Goal: Task Accomplishment & Management: Complete application form

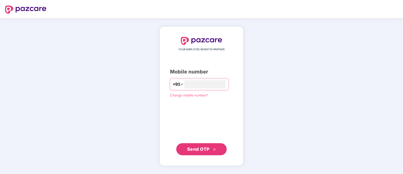
type input "**********"
click at [212, 152] on span "Send OTP" at bounding box center [201, 148] width 29 height 7
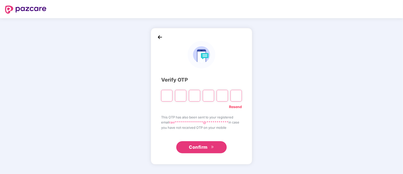
paste input "*"
type input "*"
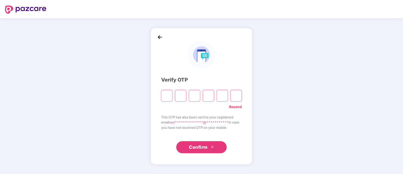
type input "*"
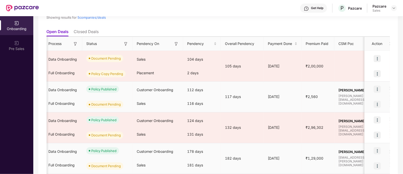
scroll to position [0, 125]
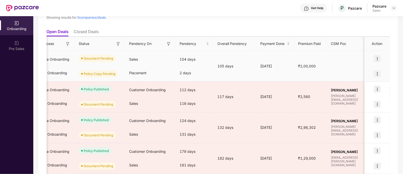
click at [376, 73] on img at bounding box center [377, 73] width 7 height 7
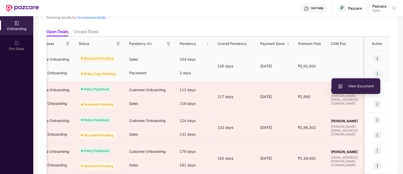
click at [357, 85] on span "View Document" at bounding box center [356, 86] width 36 height 6
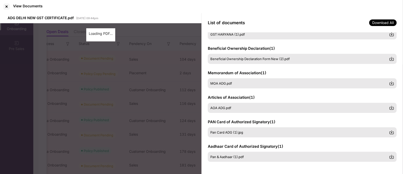
scroll to position [91, 0]
click at [167, 71] on div "ADG DELHI NEW GST CERTIFICATE.pdf 12 Sep 2025 | 09:44pm Loading PDF…" at bounding box center [101, 93] width 202 height 161
click at [78, 47] on div "ADG DELHI NEW GST CERTIFICATE.pdf 12 Sep 2025 | 09:44pm Loading PDF…" at bounding box center [101, 93] width 202 height 161
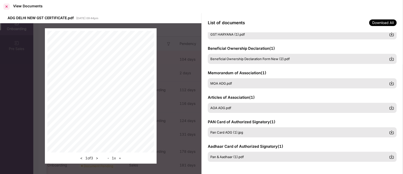
click at [4, 6] on div at bounding box center [7, 7] width 8 height 8
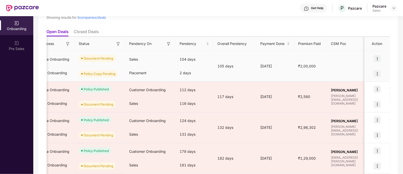
click at [376, 58] on img at bounding box center [377, 58] width 7 height 7
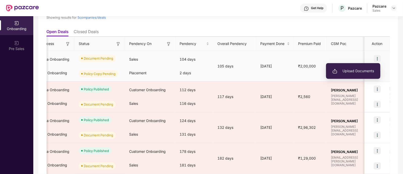
click at [357, 71] on span "Upload Documents" at bounding box center [354, 71] width 42 height 6
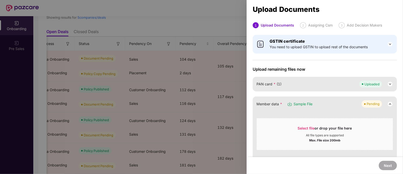
click at [241, 80] on div at bounding box center [201, 87] width 403 height 174
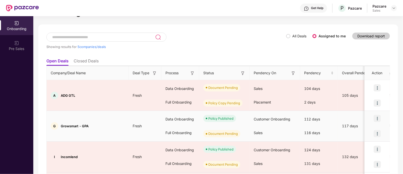
scroll to position [95, 0]
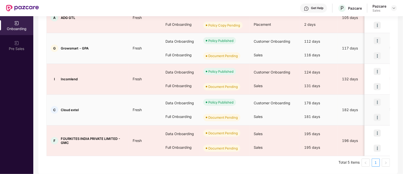
click at [241, 123] on div "Document Pending" at bounding box center [224, 117] width 50 height 15
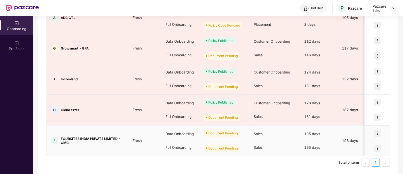
click at [378, 132] on img at bounding box center [377, 132] width 7 height 7
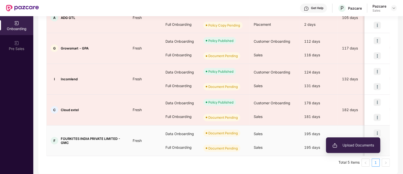
click at [352, 144] on span "Upload Documents" at bounding box center [354, 145] width 42 height 6
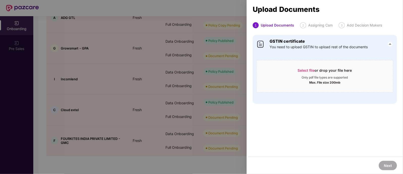
scroll to position [0, 0]
click at [207, 35] on div at bounding box center [201, 87] width 403 height 174
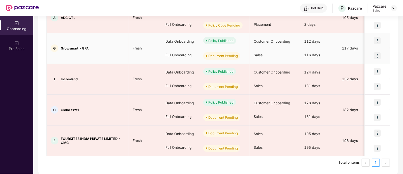
scroll to position [0, 0]
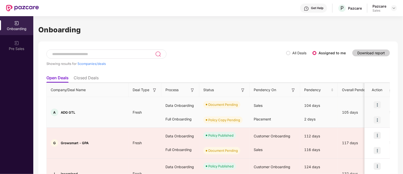
click at [376, 104] on img at bounding box center [377, 104] width 7 height 7
click at [280, 101] on div "Sales" at bounding box center [275, 106] width 50 height 14
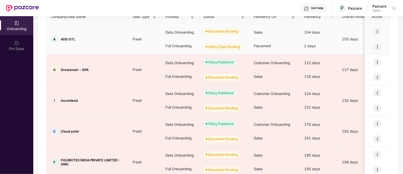
scroll to position [95, 0]
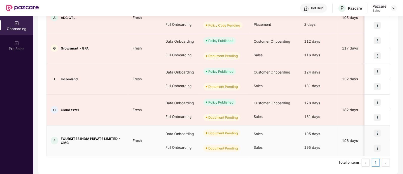
click at [375, 148] on img at bounding box center [377, 148] width 7 height 7
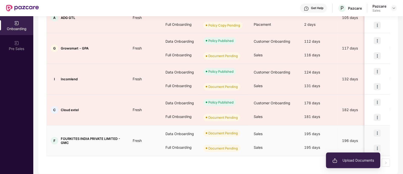
click at [359, 163] on span "Upload Documents" at bounding box center [354, 161] width 42 height 6
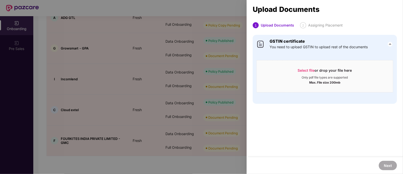
click at [140, 112] on div at bounding box center [201, 87] width 403 height 174
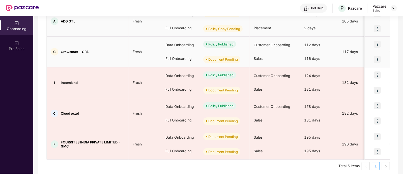
scroll to position [95, 0]
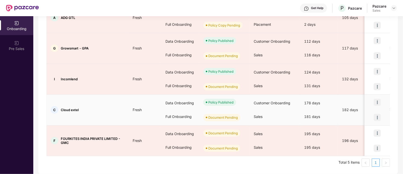
click at [378, 114] on img at bounding box center [377, 117] width 7 height 7
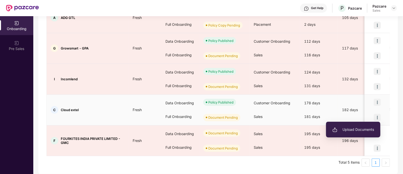
click at [365, 130] on span "Upload Documents" at bounding box center [354, 130] width 42 height 6
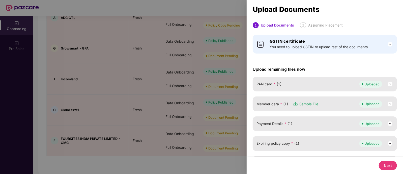
scroll to position [67, 0]
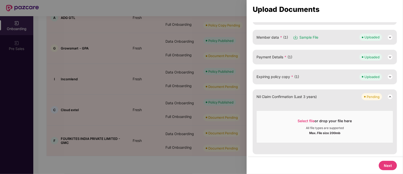
click at [129, 82] on div at bounding box center [201, 87] width 403 height 174
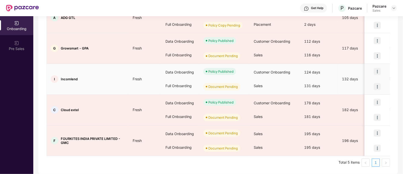
click at [376, 85] on img at bounding box center [377, 86] width 7 height 7
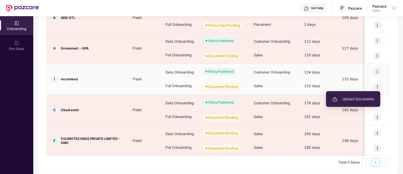
click at [362, 96] on span "Upload Documents" at bounding box center [354, 99] width 42 height 6
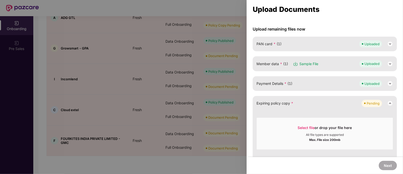
scroll to position [40, 0]
click at [127, 92] on div at bounding box center [201, 87] width 403 height 174
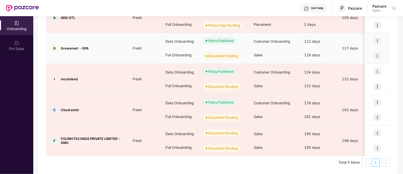
click at [377, 56] on img at bounding box center [377, 55] width 7 height 7
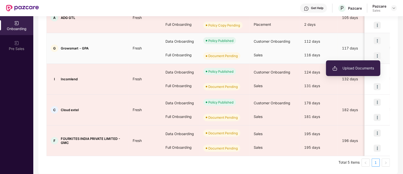
click at [362, 70] on span "Upload Documents" at bounding box center [354, 68] width 42 height 6
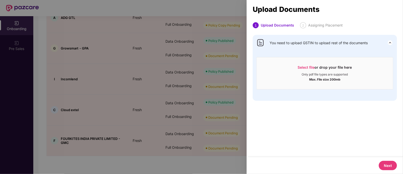
click at [122, 84] on div at bounding box center [201, 87] width 403 height 174
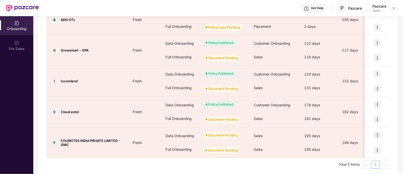
scroll to position [95, 0]
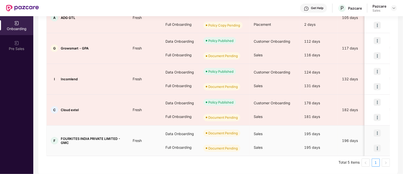
click at [377, 134] on img at bounding box center [377, 132] width 7 height 7
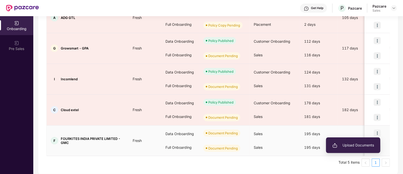
click at [364, 141] on li "Upload Documents" at bounding box center [353, 145] width 54 height 11
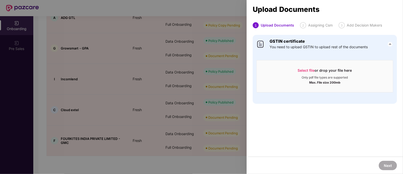
click at [199, 44] on div at bounding box center [201, 87] width 403 height 174
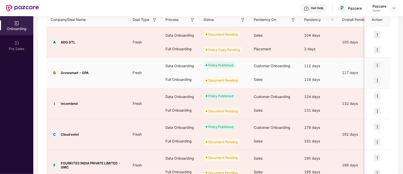
click at [377, 82] on img at bounding box center [377, 80] width 7 height 7
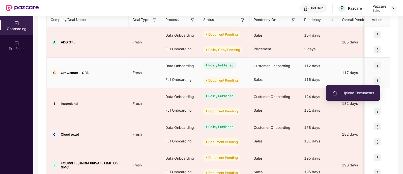
click at [363, 92] on span "Upload Documents" at bounding box center [354, 93] width 42 height 6
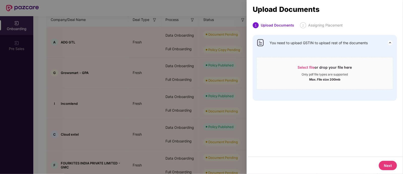
click at [137, 58] on div at bounding box center [201, 87] width 403 height 174
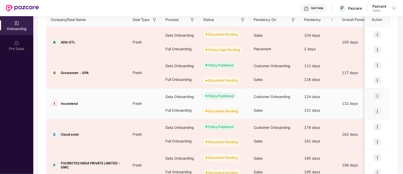
click at [379, 114] on img at bounding box center [377, 111] width 7 height 7
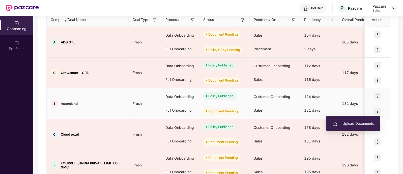
click at [355, 122] on span "Upload Documents" at bounding box center [354, 124] width 42 height 6
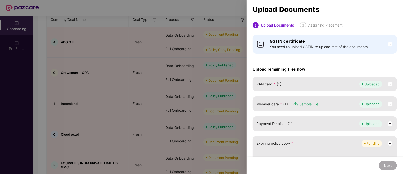
scroll to position [47, 0]
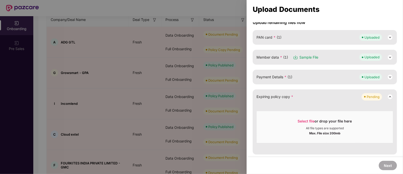
click at [142, 47] on div at bounding box center [201, 87] width 403 height 174
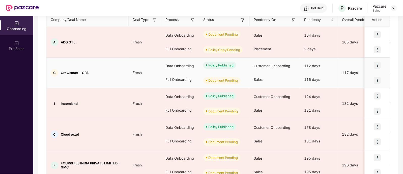
click at [376, 80] on img at bounding box center [377, 80] width 7 height 7
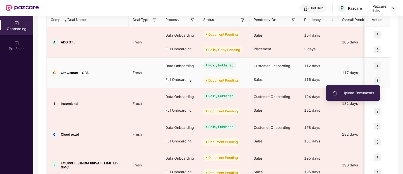
click at [353, 95] on span "Upload Documents" at bounding box center [354, 93] width 42 height 6
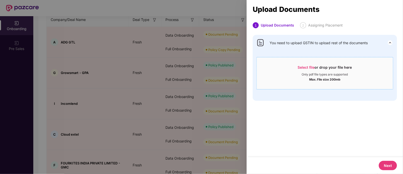
click at [334, 74] on div "Only pdf file types are supported" at bounding box center [325, 74] width 46 height 4
click at [325, 73] on div "Only pdf file types are supported" at bounding box center [325, 74] width 46 height 4
click at [324, 69] on div "Select file or drop your file here" at bounding box center [325, 69] width 54 height 8
click at [390, 43] on img at bounding box center [390, 43] width 6 height 6
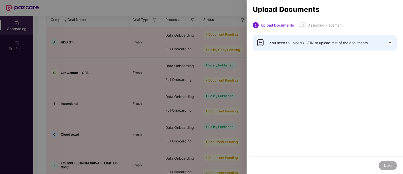
click at [390, 43] on img at bounding box center [390, 43] width 6 height 6
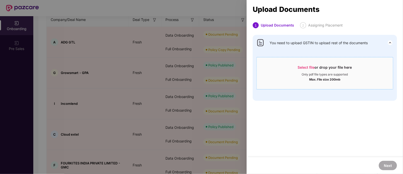
click at [317, 62] on span "Select file or drop your file here Only pdf file types are supported Max. File …" at bounding box center [325, 73] width 136 height 24
click at [361, 74] on div "Only pdf file types are supported" at bounding box center [325, 74] width 136 height 4
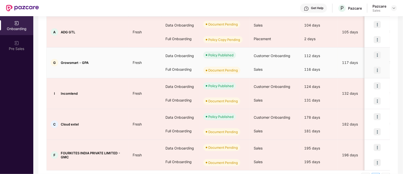
scroll to position [80, 0]
click at [377, 70] on img at bounding box center [377, 70] width 7 height 7
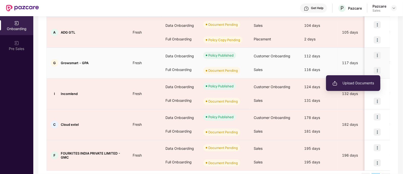
click at [357, 85] on span "Upload Documents" at bounding box center [354, 83] width 42 height 6
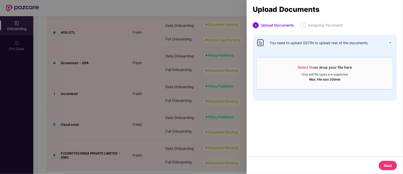
click at [318, 67] on div "Select file or drop your file here" at bounding box center [325, 69] width 54 height 8
click at [144, 90] on div at bounding box center [201, 87] width 403 height 174
click at [243, 68] on div at bounding box center [201, 87] width 403 height 174
click at [326, 60] on div "Select file or drop your file here Only pdf file types are supported Max. File …" at bounding box center [325, 73] width 137 height 32
click at [332, 76] on div "Max. File size 200mb" at bounding box center [324, 78] width 31 height 5
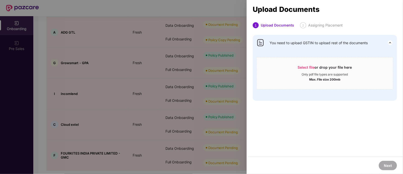
click at [224, 113] on div at bounding box center [201, 87] width 403 height 174
click at [233, 69] on div at bounding box center [201, 87] width 403 height 174
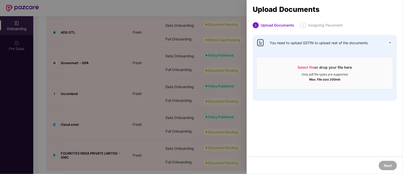
click at [233, 69] on div at bounding box center [201, 87] width 403 height 174
click at [207, 112] on div at bounding box center [201, 87] width 403 height 174
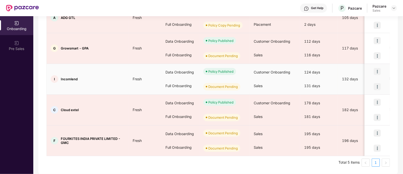
click at [98, 86] on td "I Incomlend" at bounding box center [88, 79] width 82 height 31
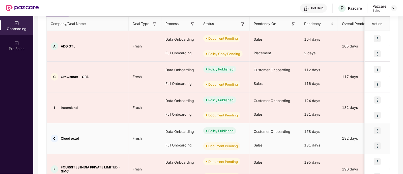
scroll to position [95, 0]
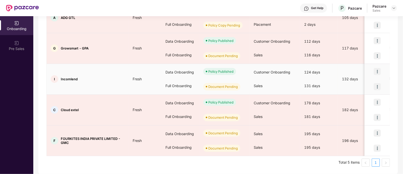
click at [111, 81] on div "I Incomlend" at bounding box center [88, 79] width 82 height 8
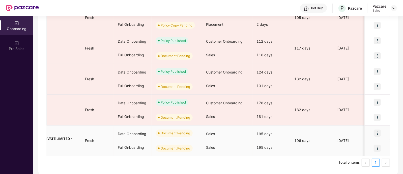
scroll to position [0, 0]
